Goal: Manage account settings

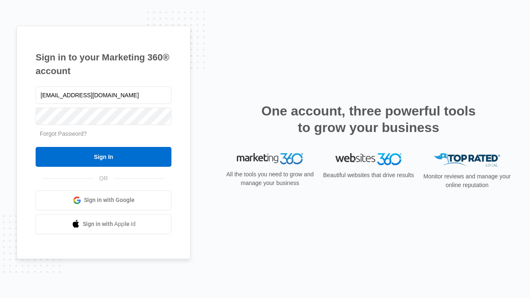
type input "dankie614@gmail.com"
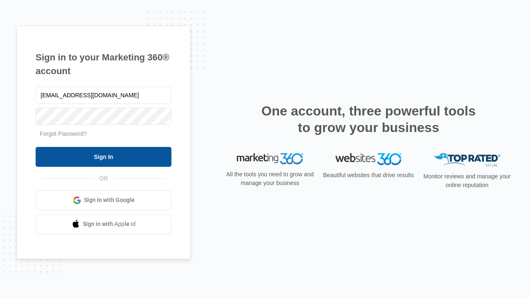
click at [104, 157] on input "Sign In" at bounding box center [104, 157] width 136 height 20
